Goal: Task Accomplishment & Management: Use online tool/utility

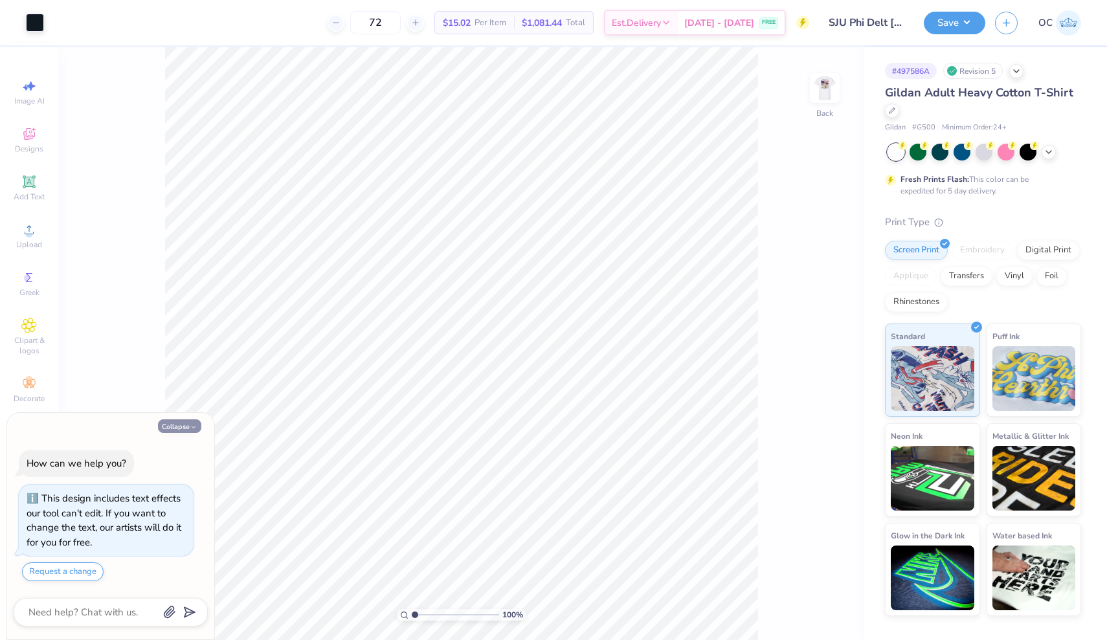
click at [193, 429] on icon "button" at bounding box center [194, 427] width 8 height 8
type textarea "x"
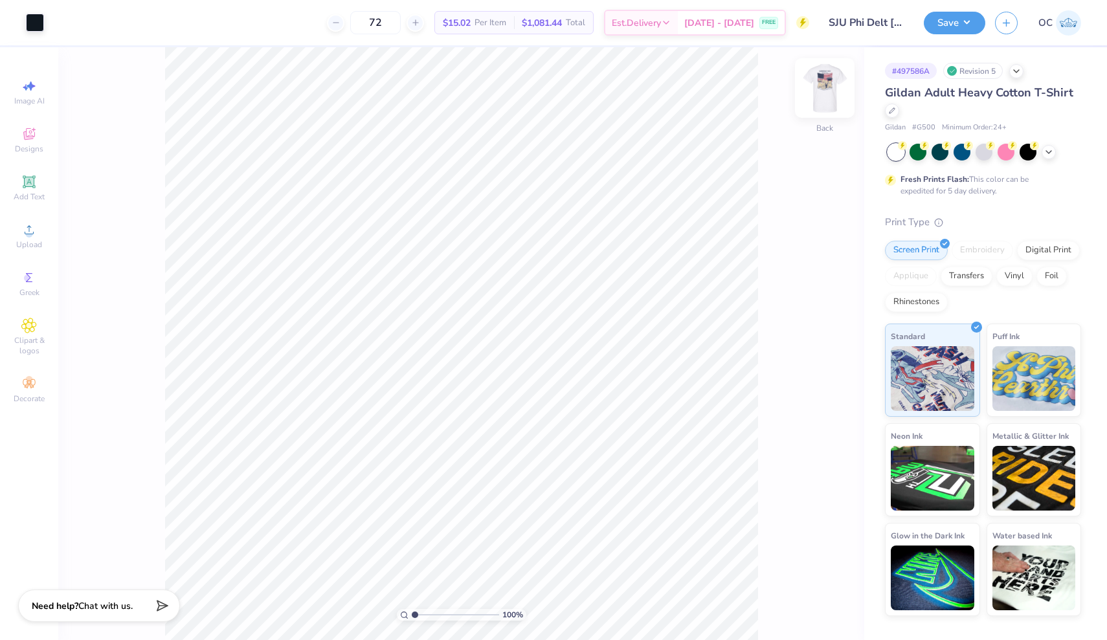
click at [829, 98] on img at bounding box center [825, 88] width 52 height 52
click at [974, 20] on button "Save" at bounding box center [955, 21] width 62 height 23
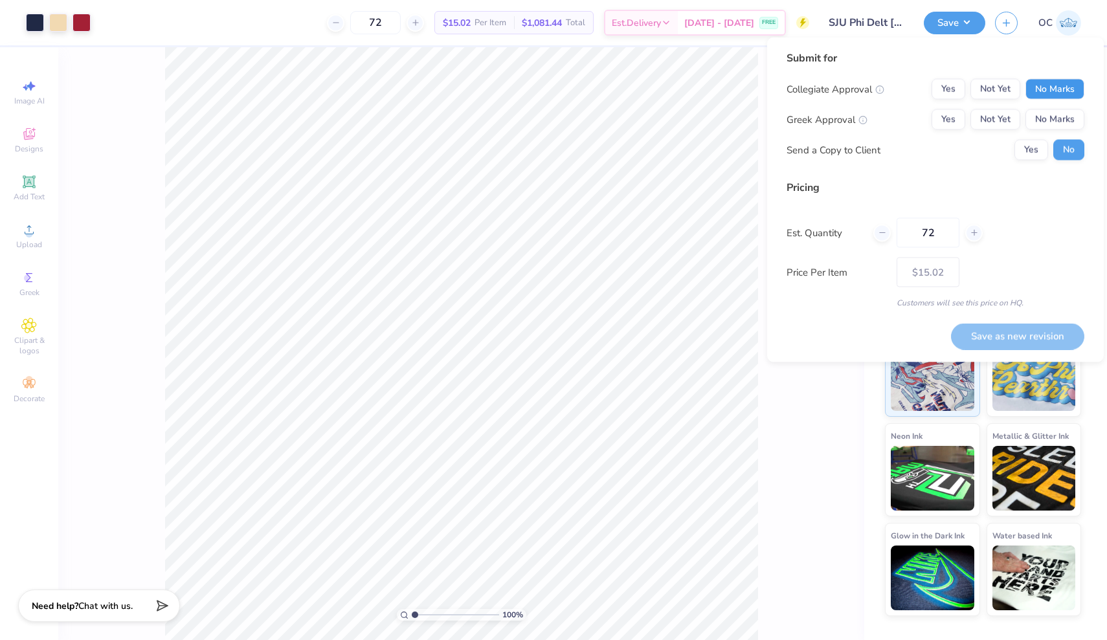
click at [1045, 91] on button "No Marks" at bounding box center [1055, 89] width 59 height 21
click at [950, 126] on button "Yes" at bounding box center [949, 119] width 34 height 21
click at [994, 338] on button "Save as new revision" at bounding box center [1017, 336] width 133 height 27
type input "$15.02"
click at [869, 24] on input "SJU Phi Delt [DATE] Tee" at bounding box center [850, 23] width 127 height 26
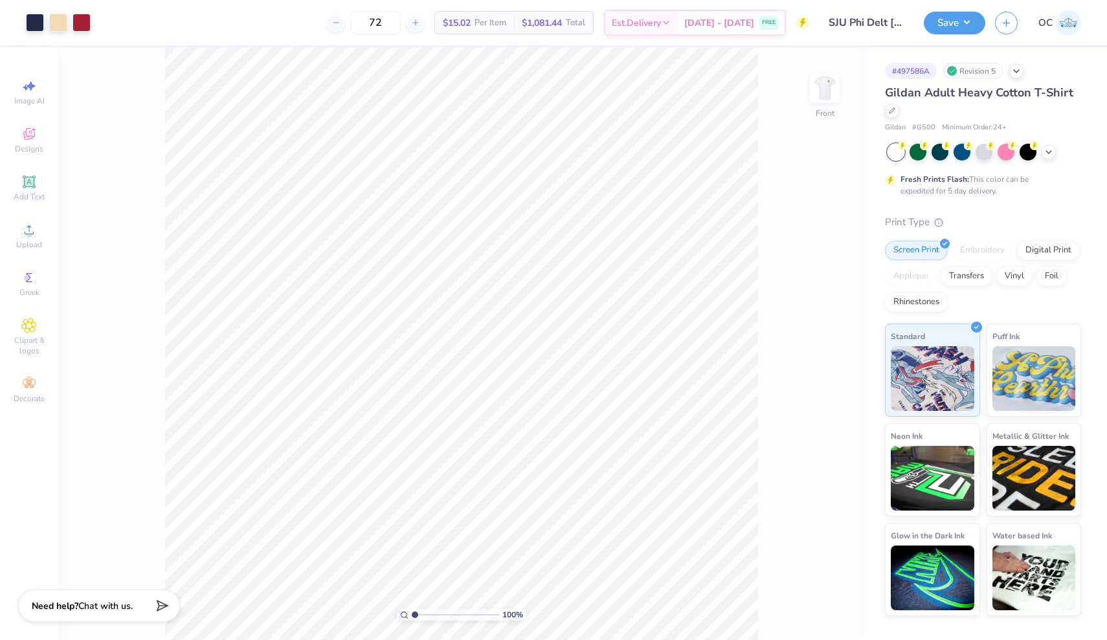
click at [860, 38] on div "Design Title SJU Phi Delt [DATE] Tee" at bounding box center [866, 22] width 95 height 45
click at [1070, 27] on img at bounding box center [1068, 22] width 25 height 25
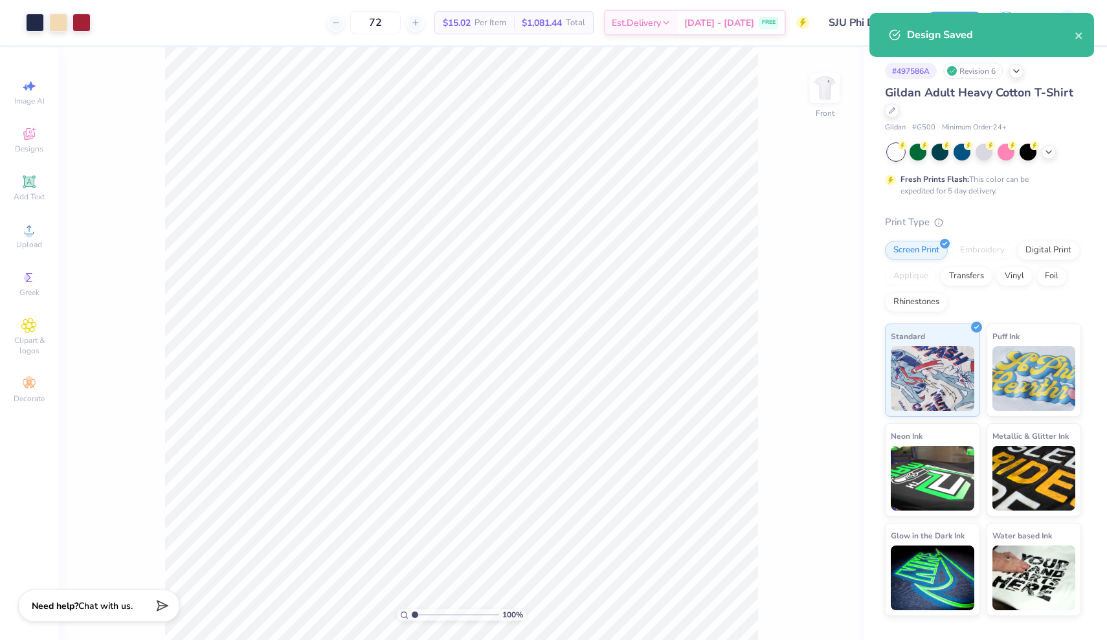
click at [1087, 38] on div "Design Saved" at bounding box center [981, 35] width 225 height 44
click at [1081, 38] on icon "close" at bounding box center [1078, 35] width 6 height 6
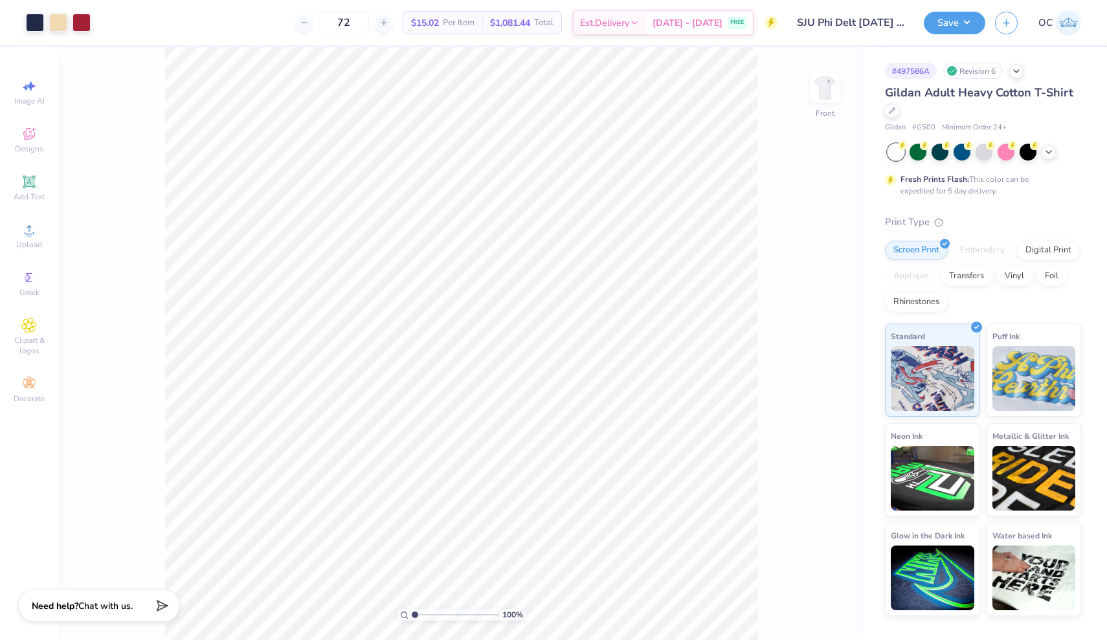
click at [853, 22] on input "SJU Phi Delt [DATE] Tee" at bounding box center [850, 23] width 127 height 26
click at [873, 21] on input "SJU Phi Delt [DATE] Tee" at bounding box center [850, 23] width 127 height 26
click at [967, 22] on button "Save" at bounding box center [955, 21] width 62 height 23
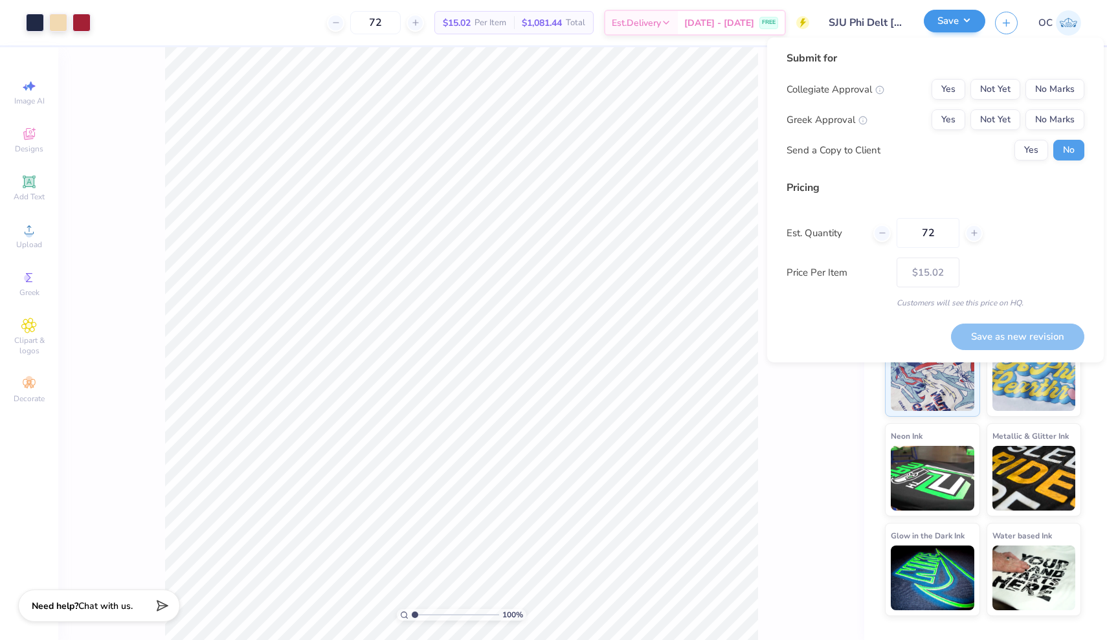
click at [967, 21] on button "Save" at bounding box center [955, 21] width 62 height 23
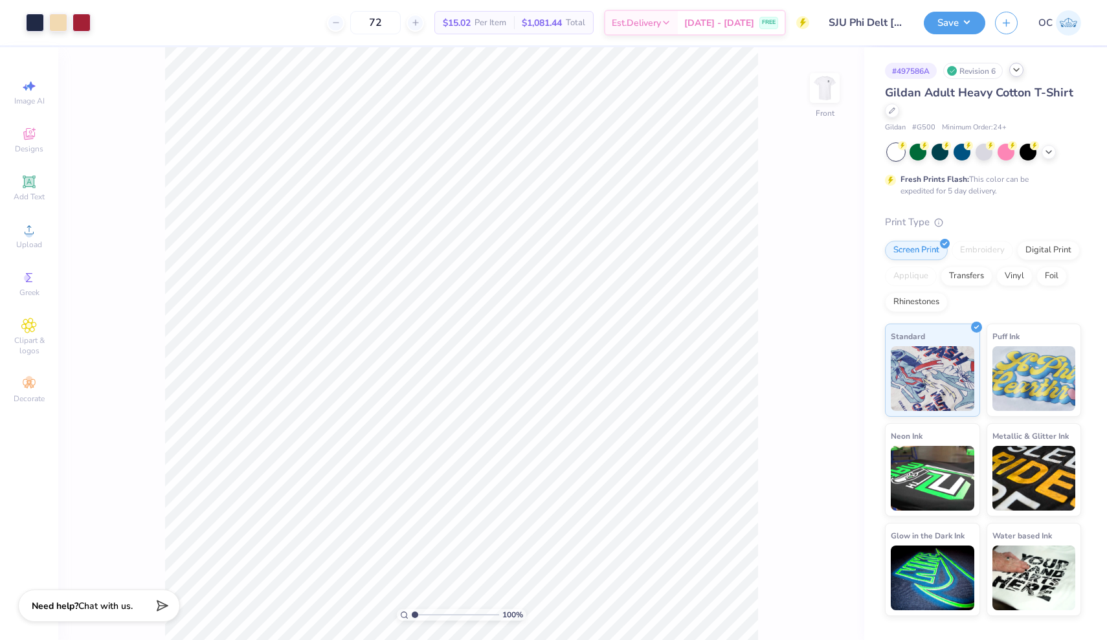
click at [1016, 65] on icon at bounding box center [1016, 70] width 10 height 10
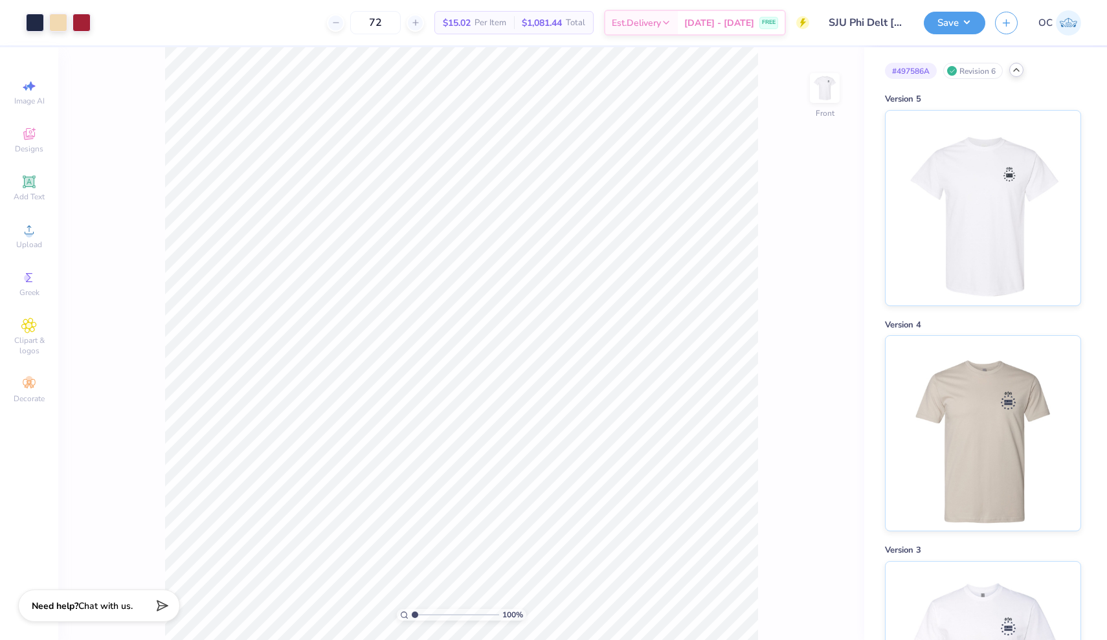
click at [1020, 71] on icon at bounding box center [1016, 70] width 10 height 10
